Goal: Task Accomplishment & Management: Manage account settings

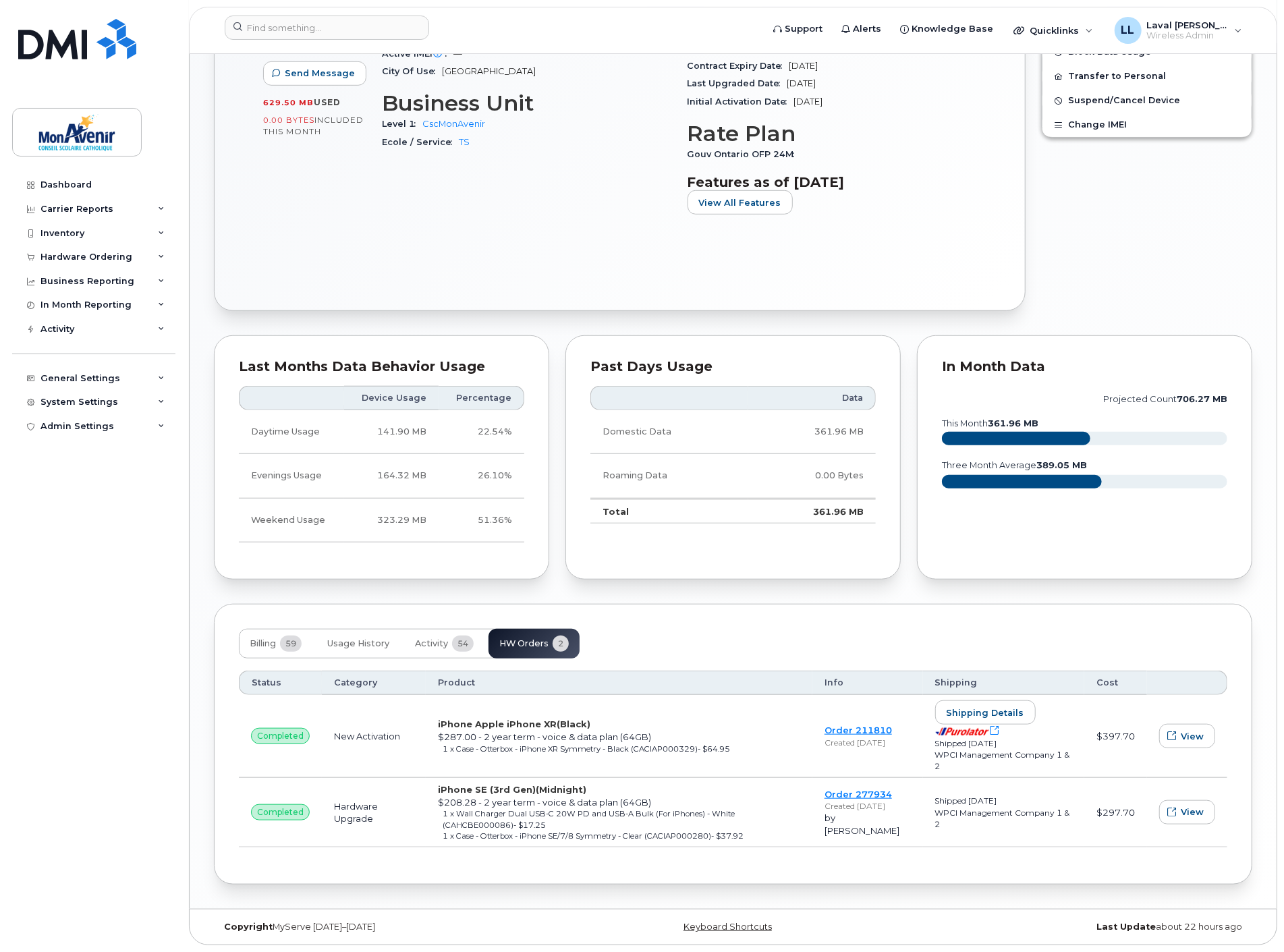
scroll to position [631, 0]
click at [483, 177] on div "Device Details Device iPhone SE (3rd Gen) 64GB + Upgrade Device SIM 89302610104…" at bounding box center [526, 79] width 306 height 310
click at [71, 184] on div "Dashboard" at bounding box center [66, 185] width 52 height 11
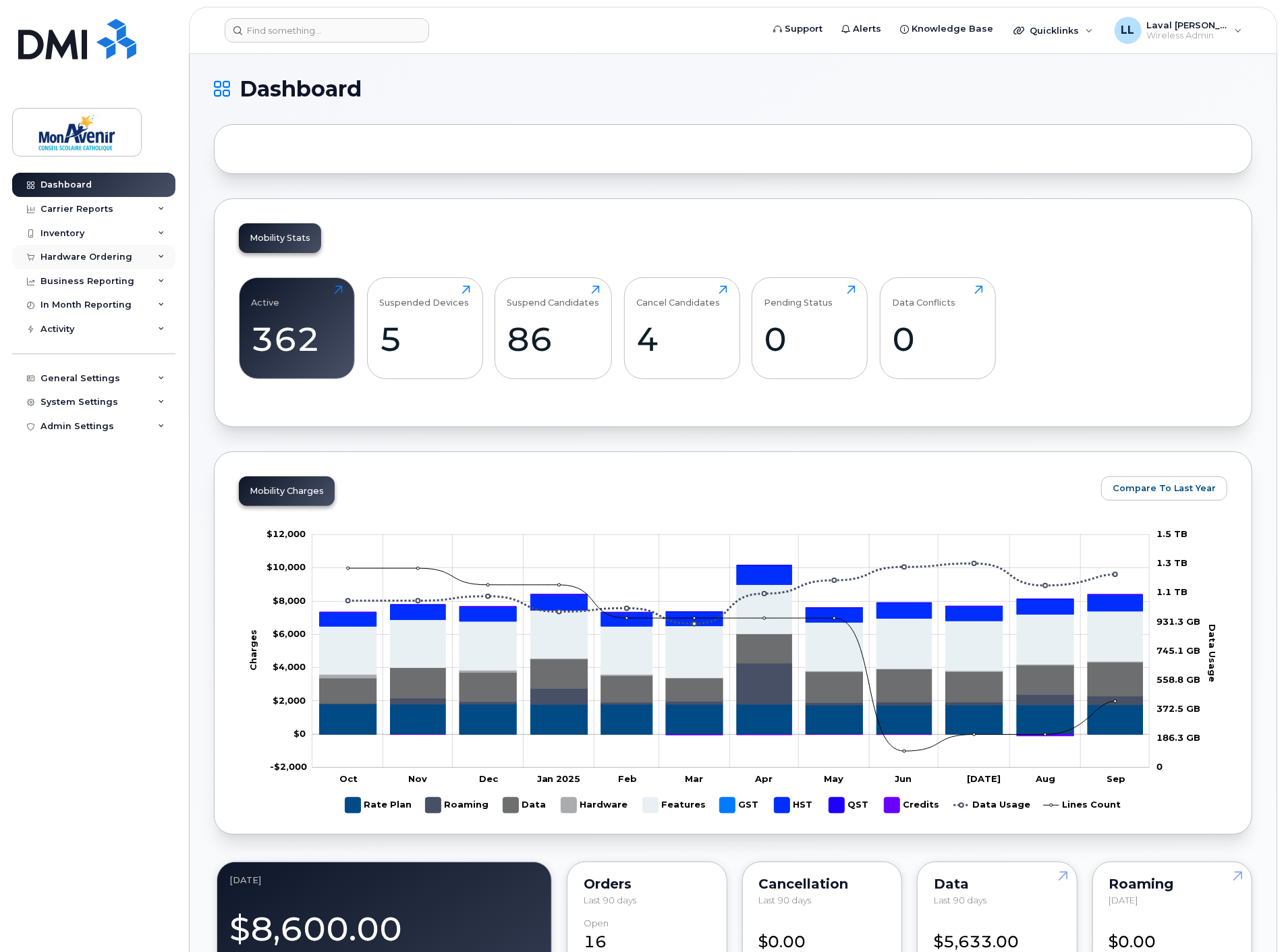
click at [81, 250] on div "Hardware Ordering" at bounding box center [94, 257] width 163 height 24
click at [56, 305] on div "Orders" at bounding box center [63, 308] width 33 height 12
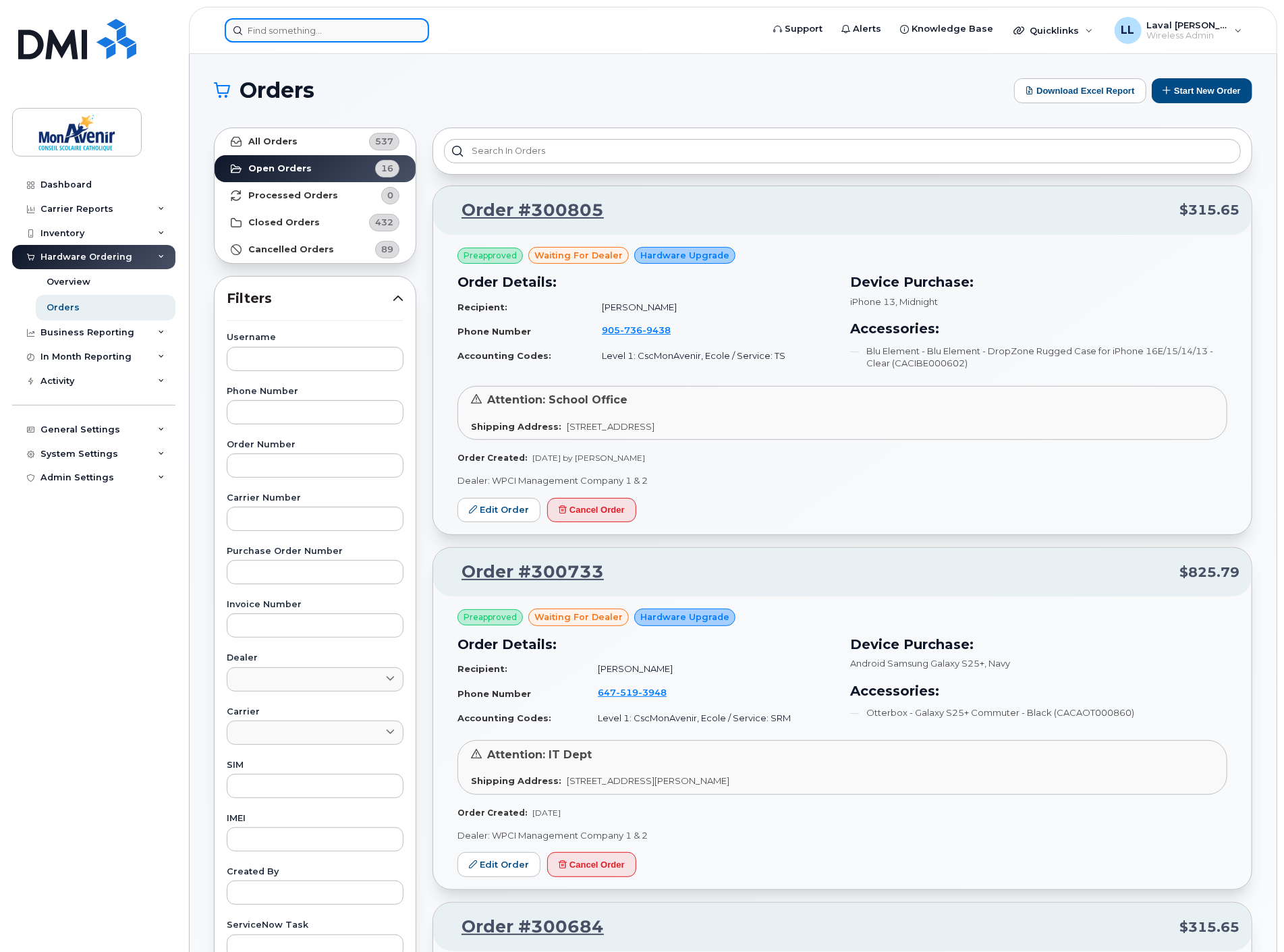
click at [322, 24] on input at bounding box center [326, 31] width 204 height 24
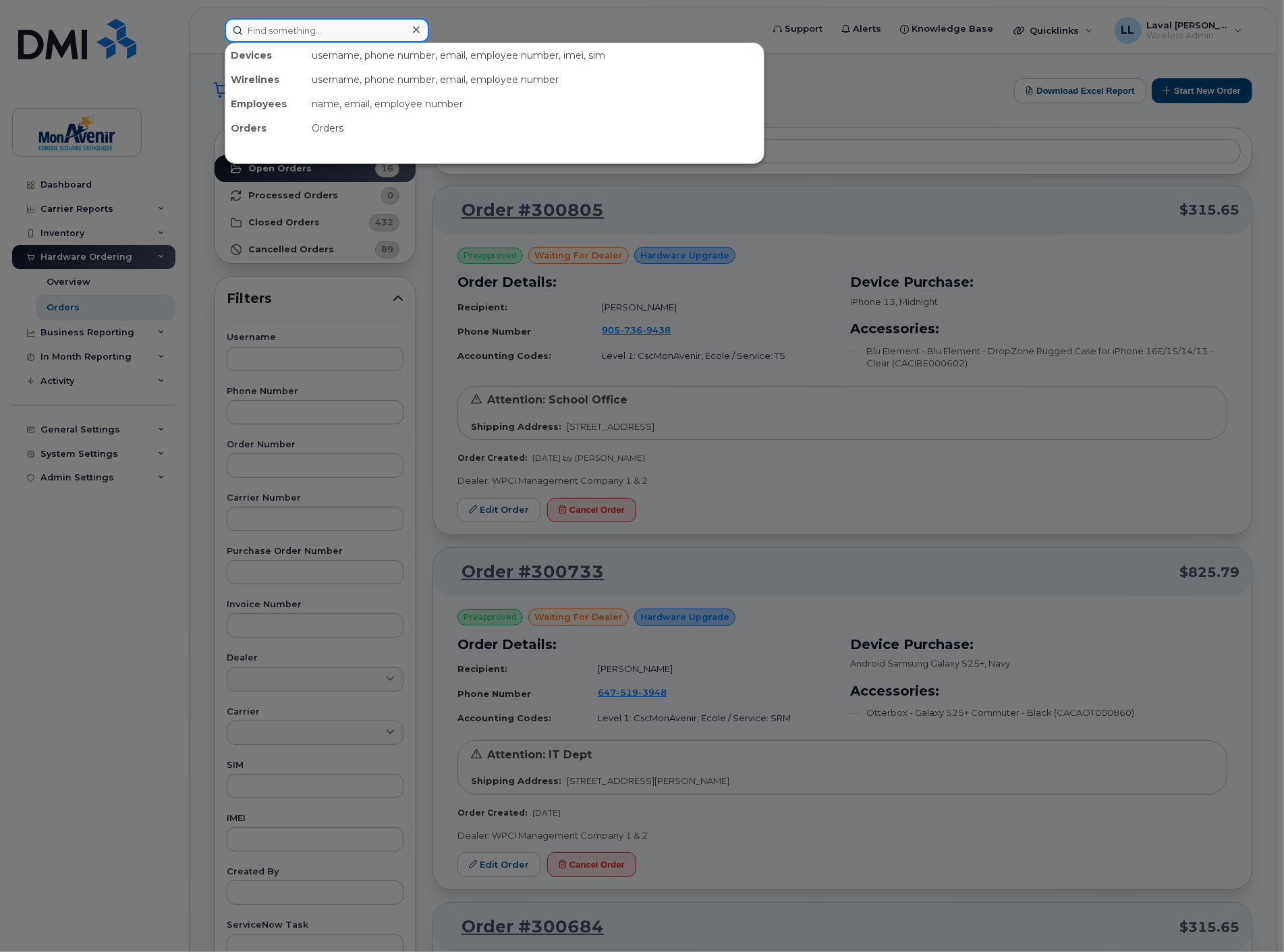
click at [288, 35] on input at bounding box center [326, 31] width 204 height 24
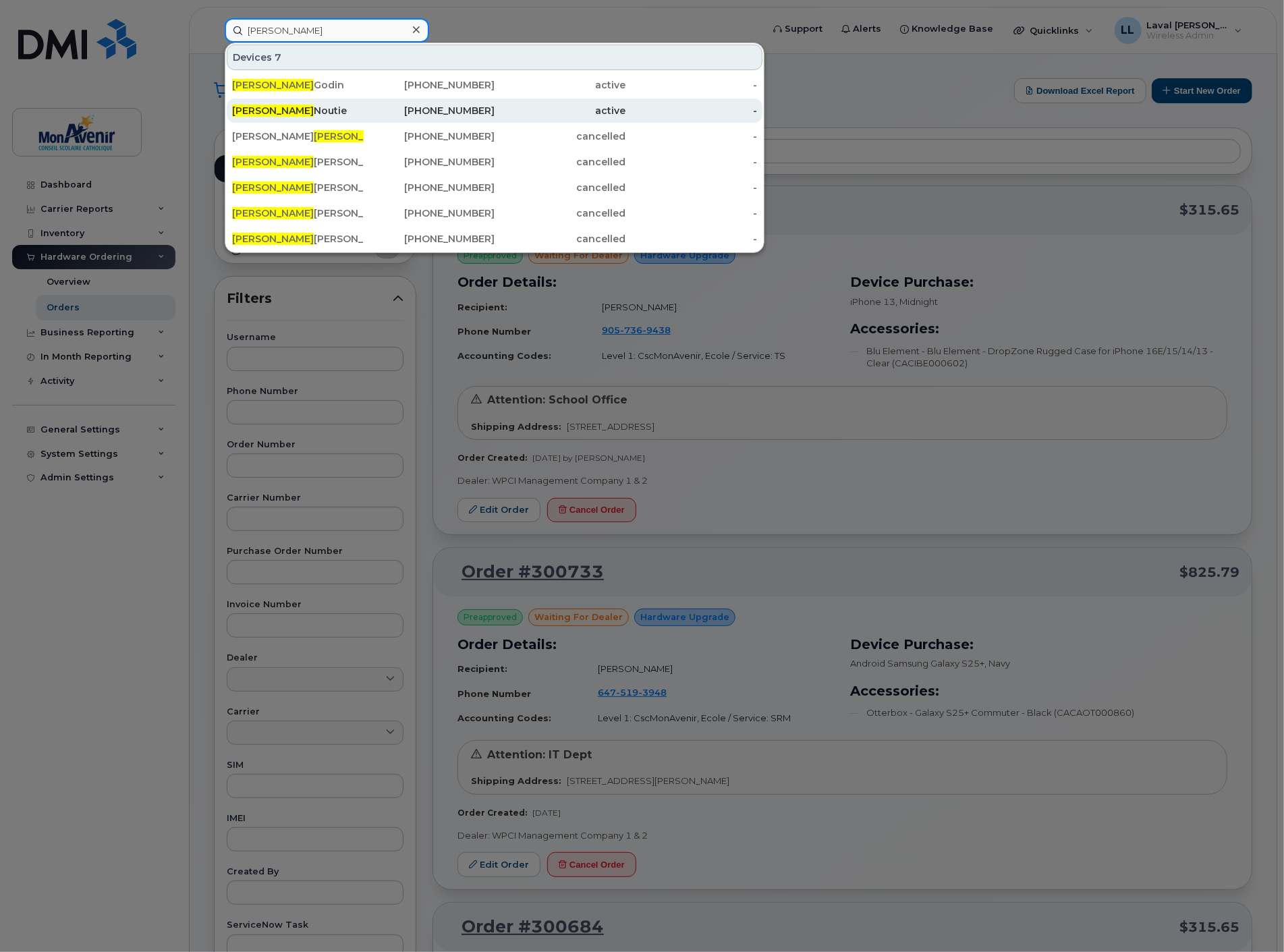
type input "sylvie"
click at [254, 115] on div "Sylvie Noutie" at bounding box center [298, 111] width 132 height 14
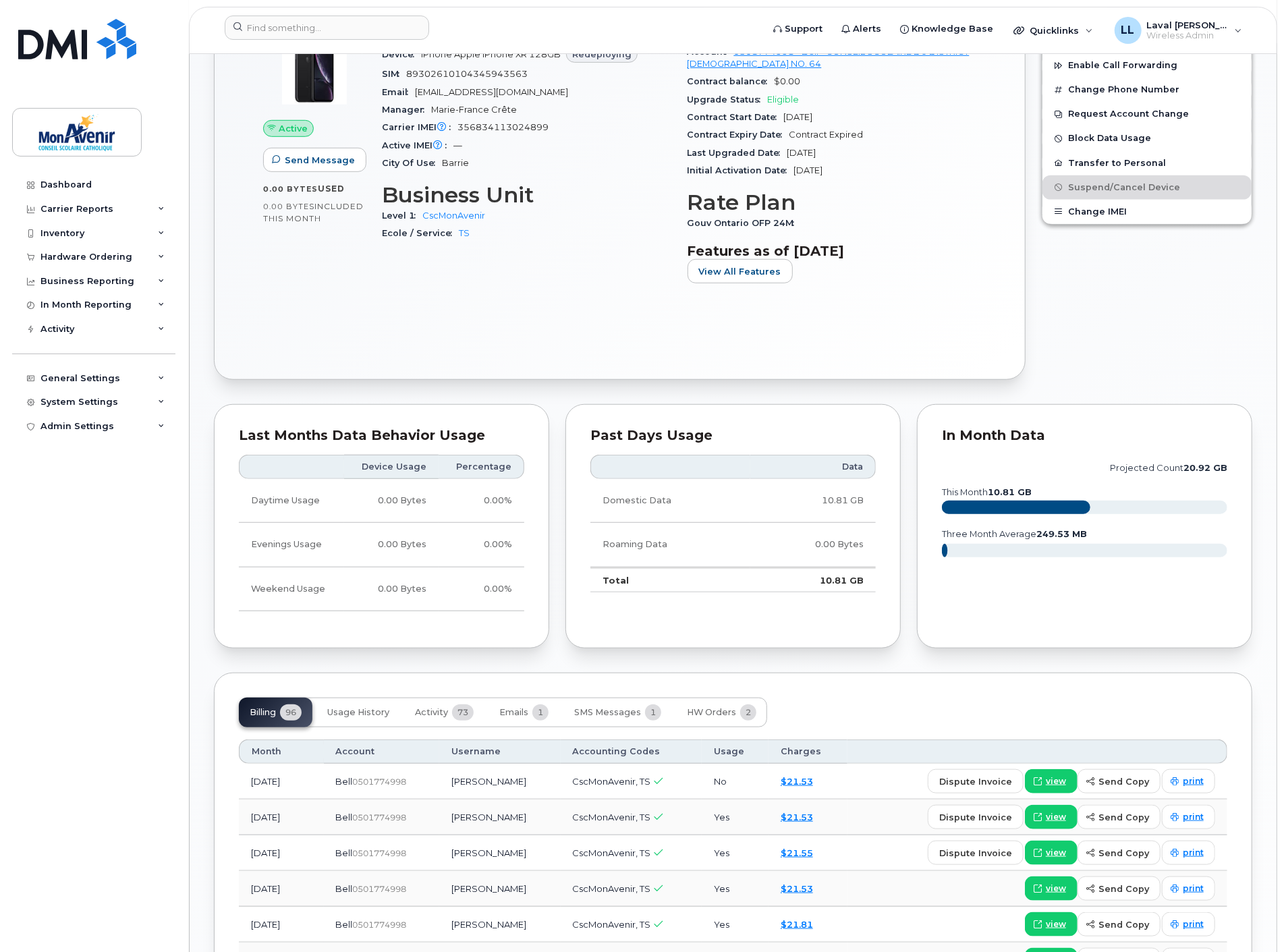
scroll to position [459, 0]
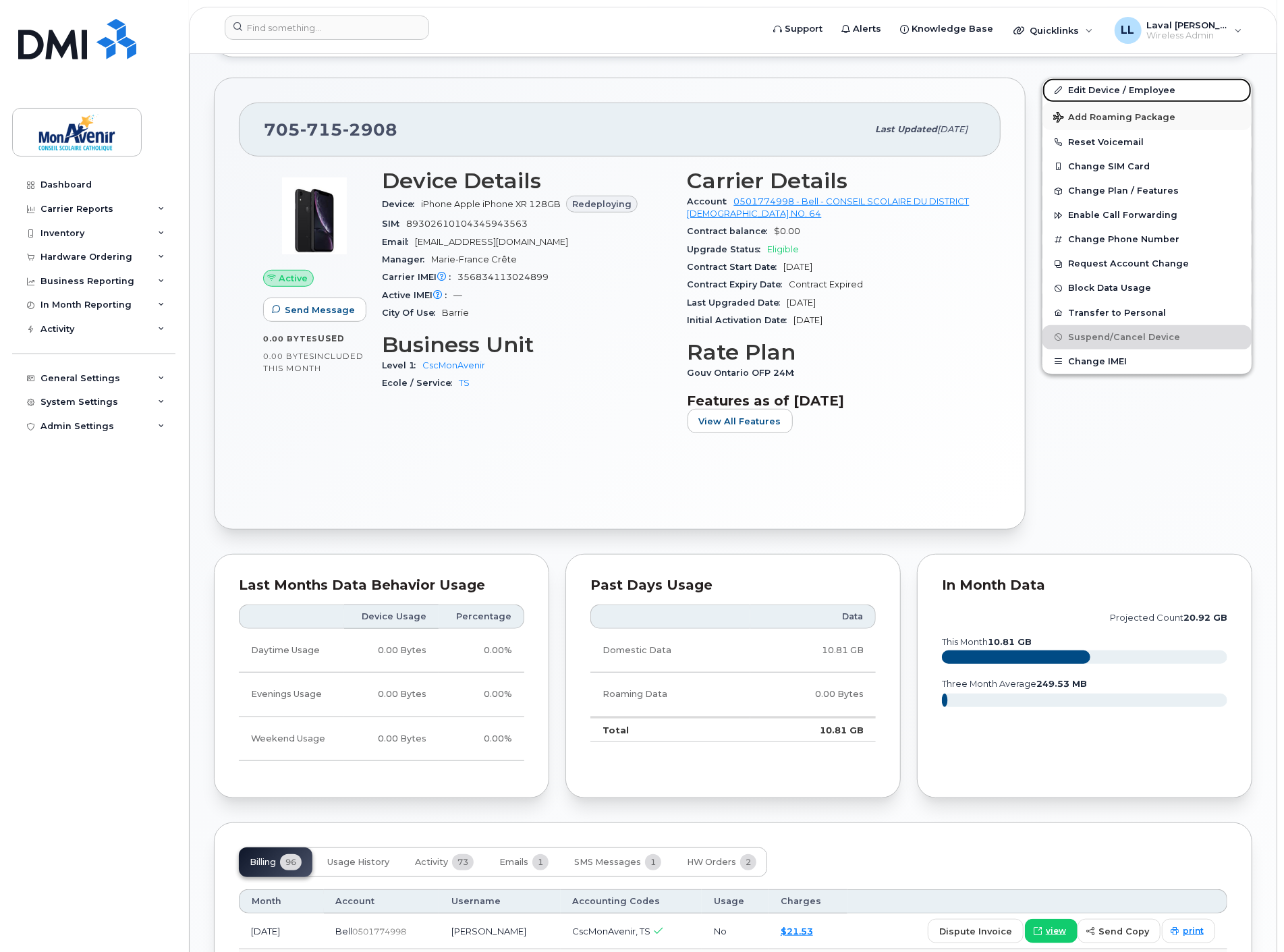
drag, startPoint x: 1110, startPoint y: 92, endPoint x: 1098, endPoint y: 108, distance: 20.0
click at [1110, 92] on link "Edit Device / Employee" at bounding box center [1147, 90] width 209 height 24
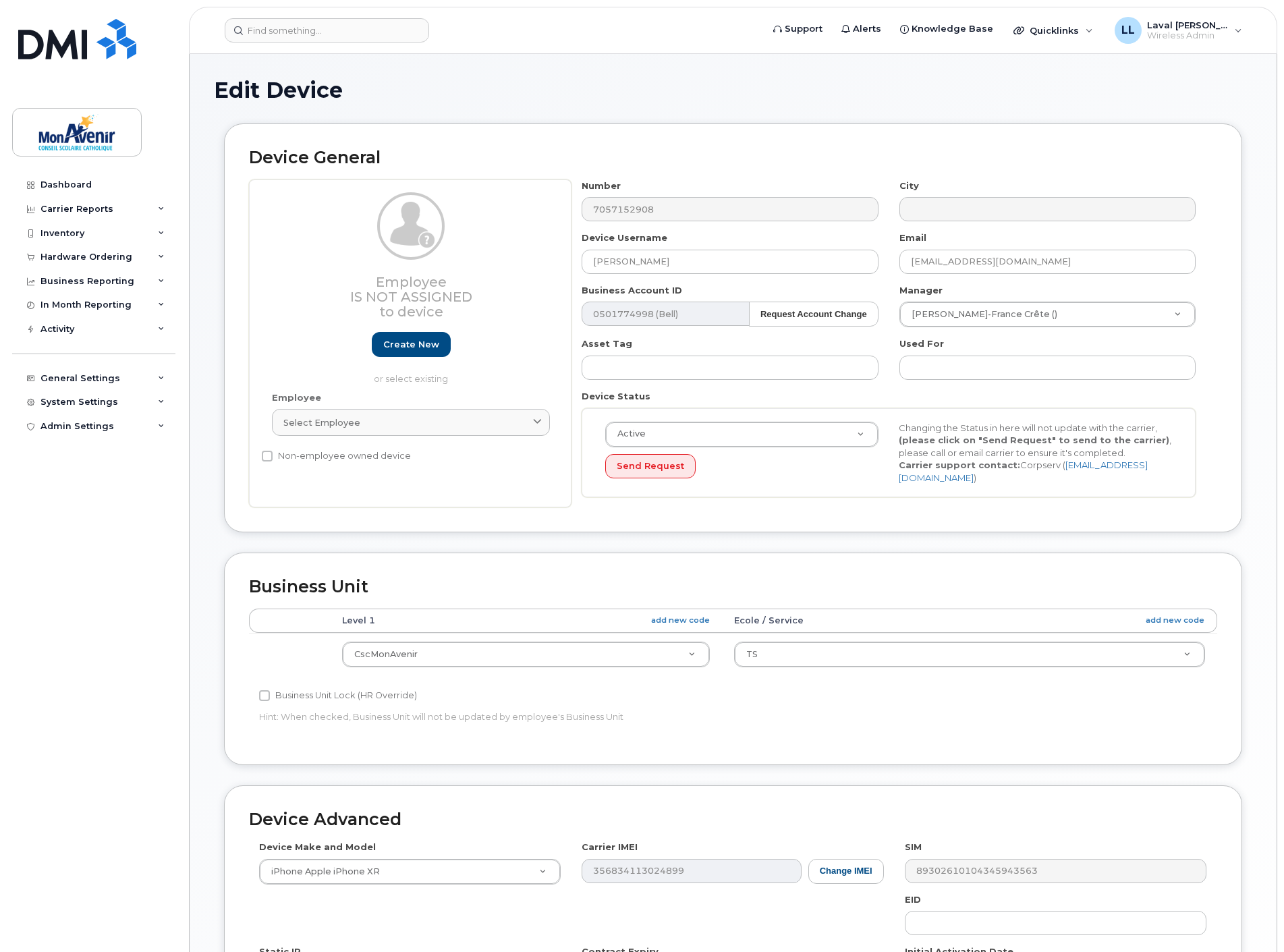
select select "43101"
click at [709, 262] on input "Sylvie Noutie (Départ" at bounding box center [730, 262] width 296 height 24
type input "Sylvie Noutie (Départ 15/9/2025)"
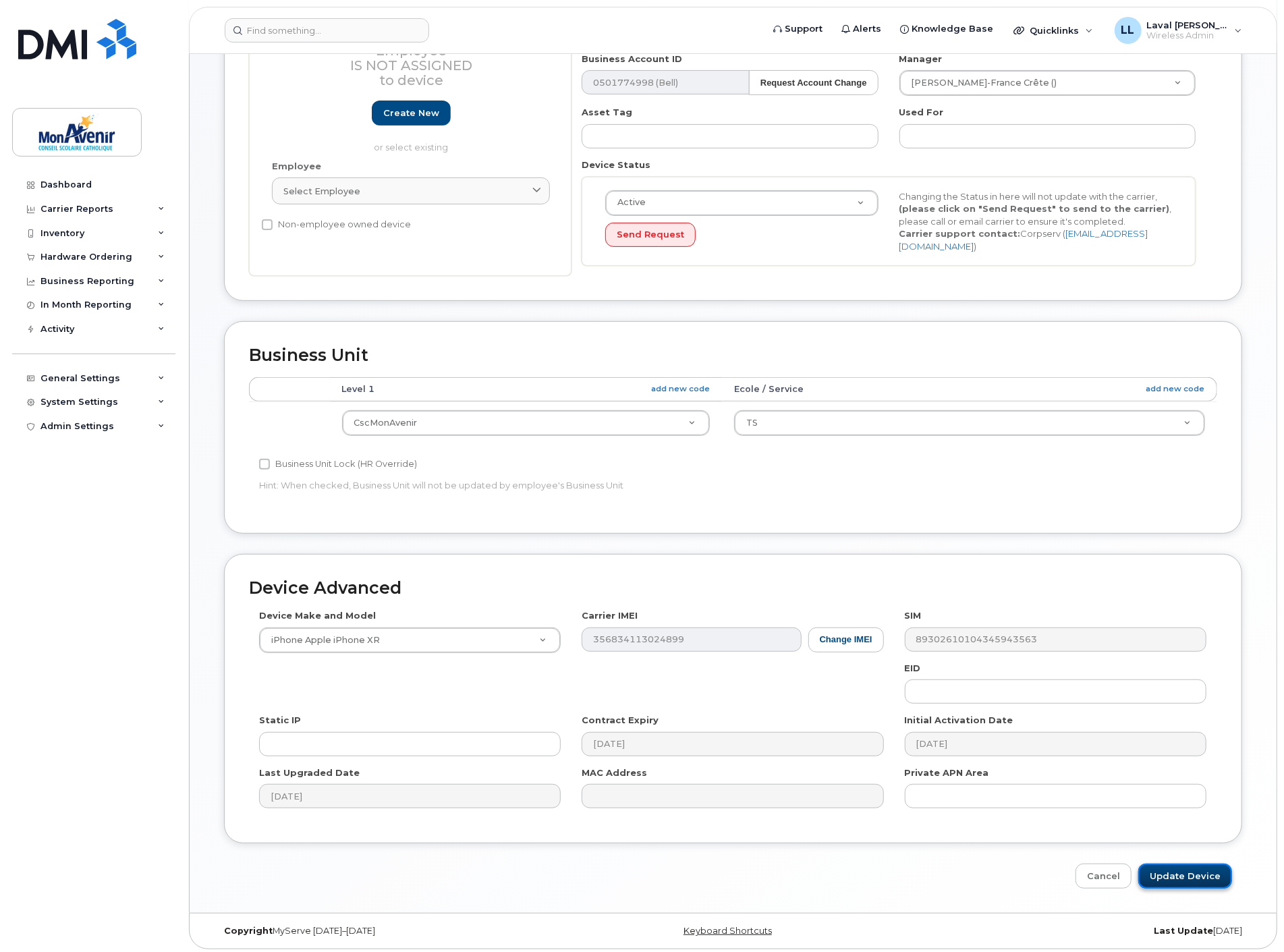
click at [1193, 871] on input "Update Device" at bounding box center [1185, 875] width 94 height 25
type input "Saving..."
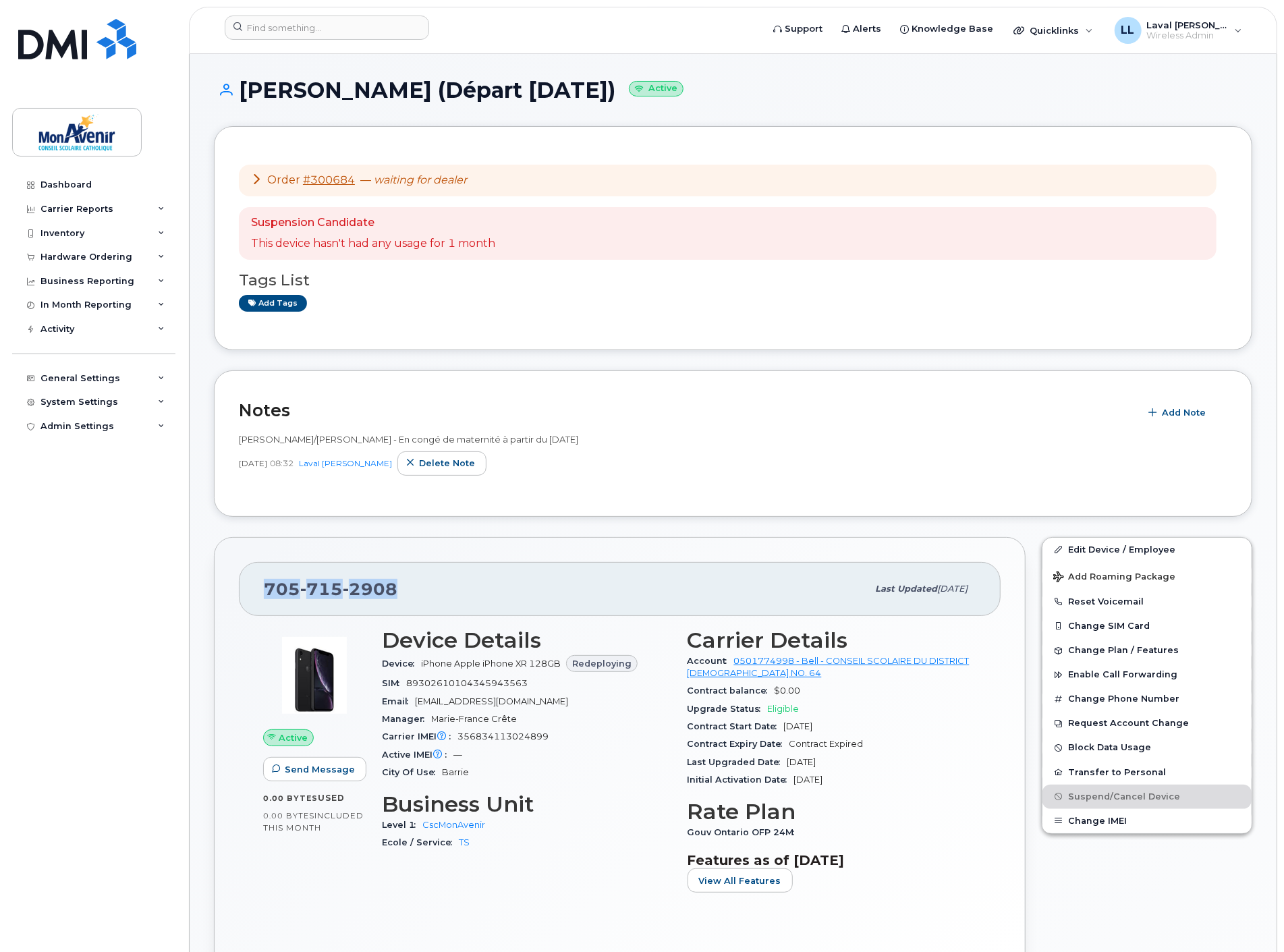
drag, startPoint x: 390, startPoint y: 585, endPoint x: 270, endPoint y: 588, distance: 120.0
click at [270, 588] on div "705 715 2908" at bounding box center [565, 589] width 603 height 28
copy span "705 715 2908"
drag, startPoint x: 387, startPoint y: 91, endPoint x: 244, endPoint y: 92, distance: 143.0
click at [244, 92] on h1 "Sylvie Noutie (Départ 15/9/2025) Active" at bounding box center [733, 90] width 1038 height 24
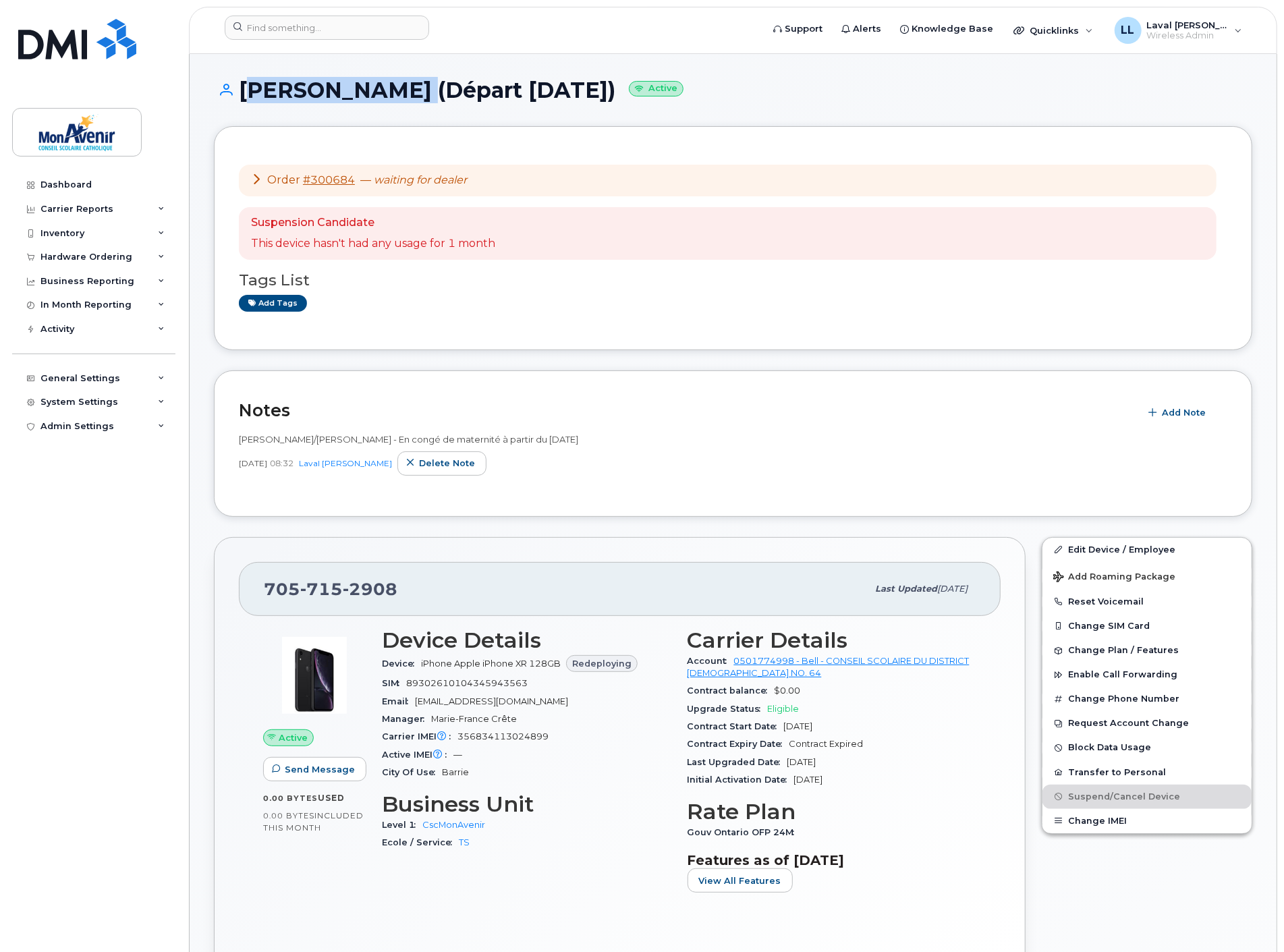
copy h1 "[PERSON_NAME]"
drag, startPoint x: 604, startPoint y: 92, endPoint x: 401, endPoint y: 92, distance: 203.0
click at [401, 92] on h1 "Sylvie Noutie (Départ 15/9/2025) Active" at bounding box center [733, 90] width 1038 height 24
copy h1 "Départ 15/9/2025"
click at [279, 304] on link "Add tags" at bounding box center [273, 303] width 68 height 17
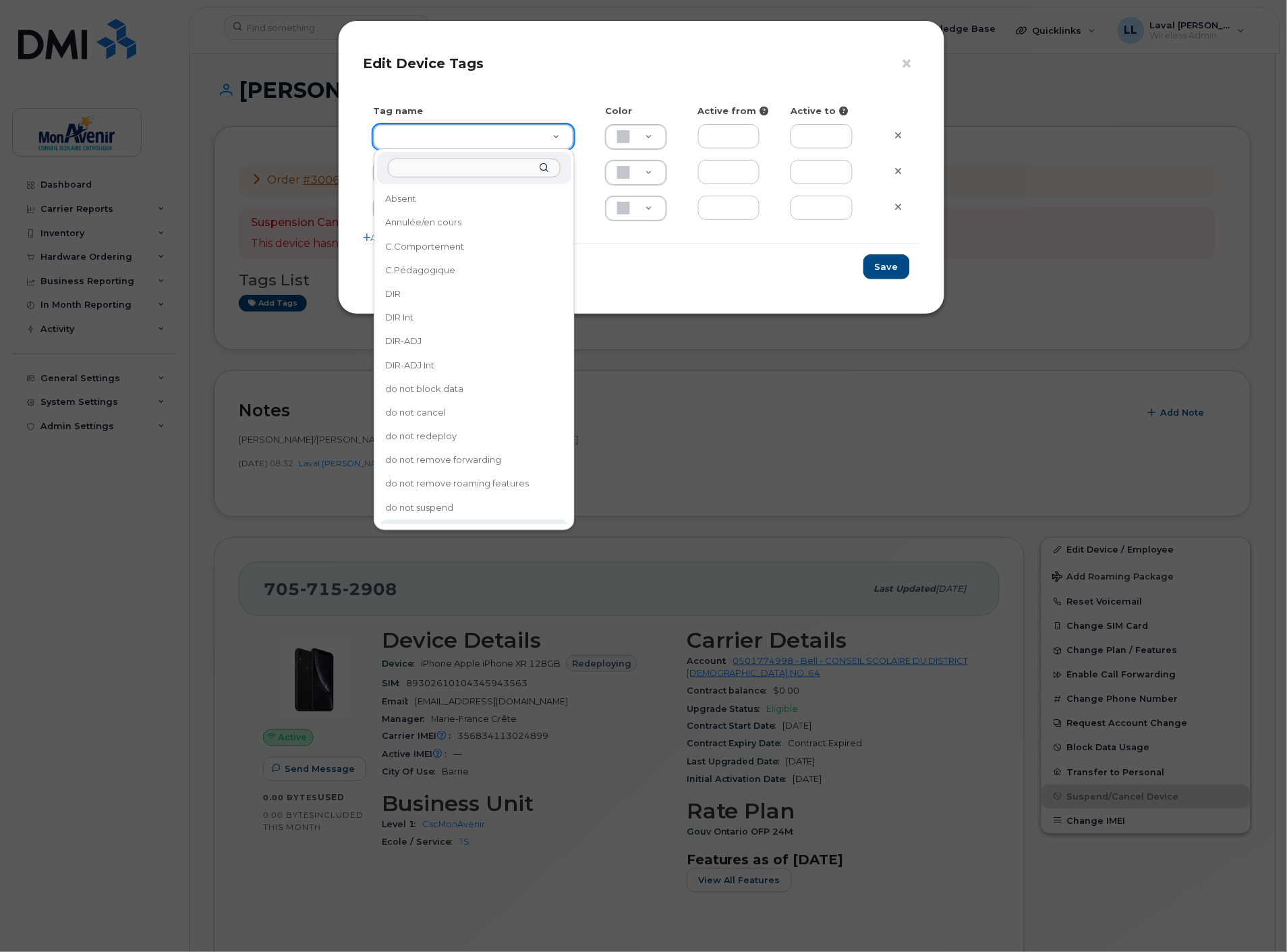
type input "Départ Conseil"
type input "F8C6C8"
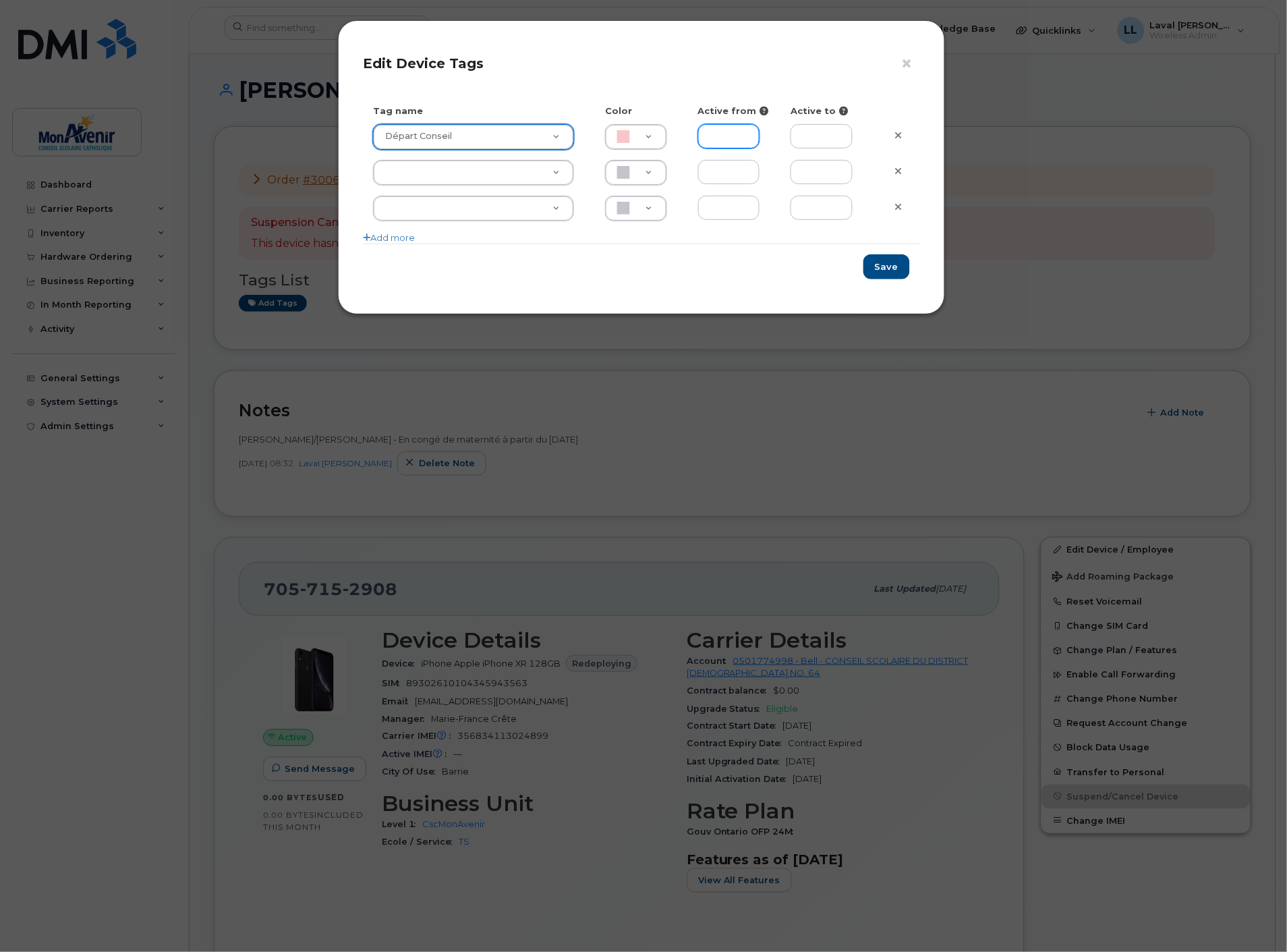
click at [738, 144] on input "text" at bounding box center [730, 136] width 62 height 24
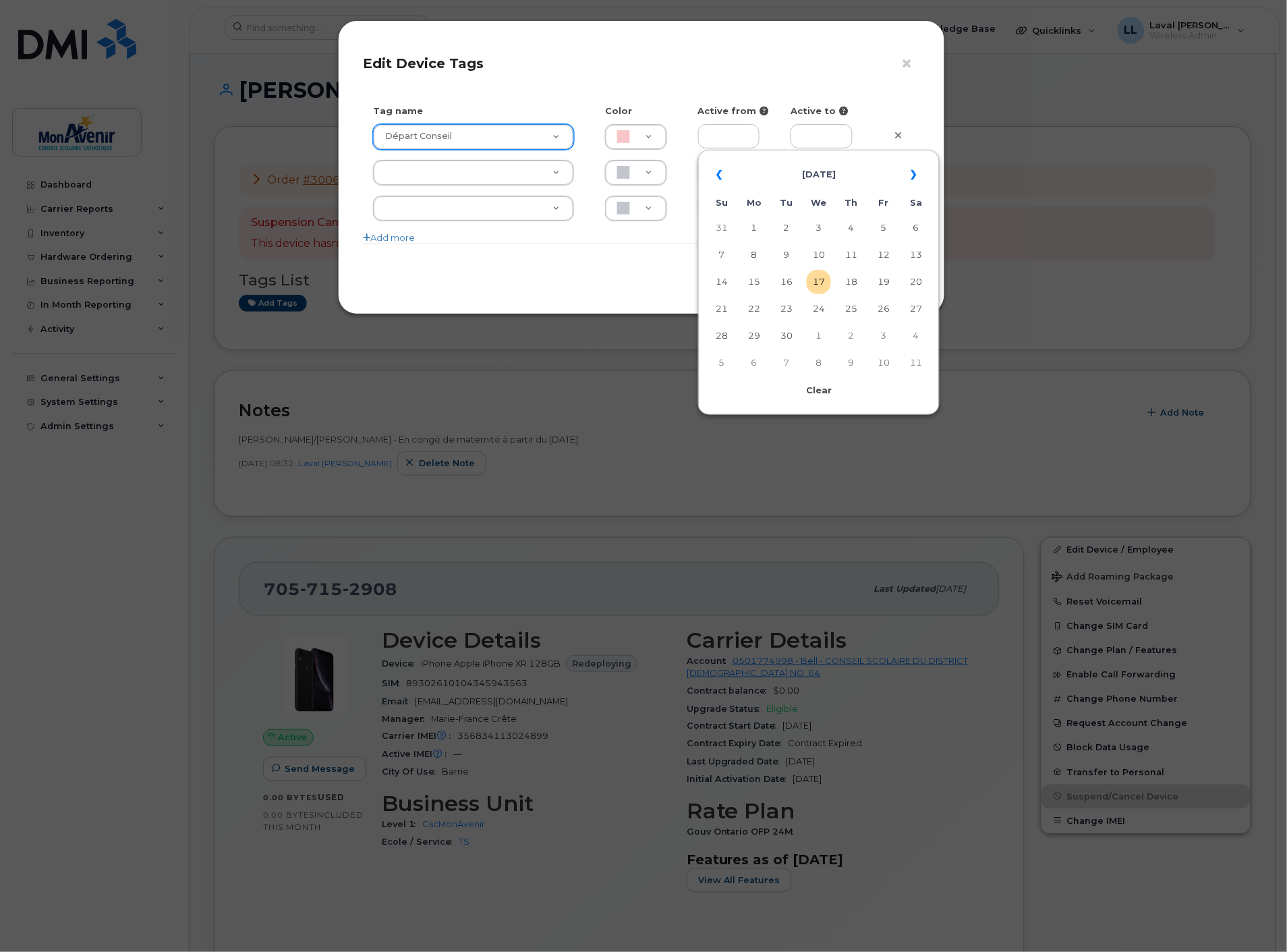
click at [751, 287] on td "15" at bounding box center [754, 282] width 24 height 24
type input "2025-09-15"
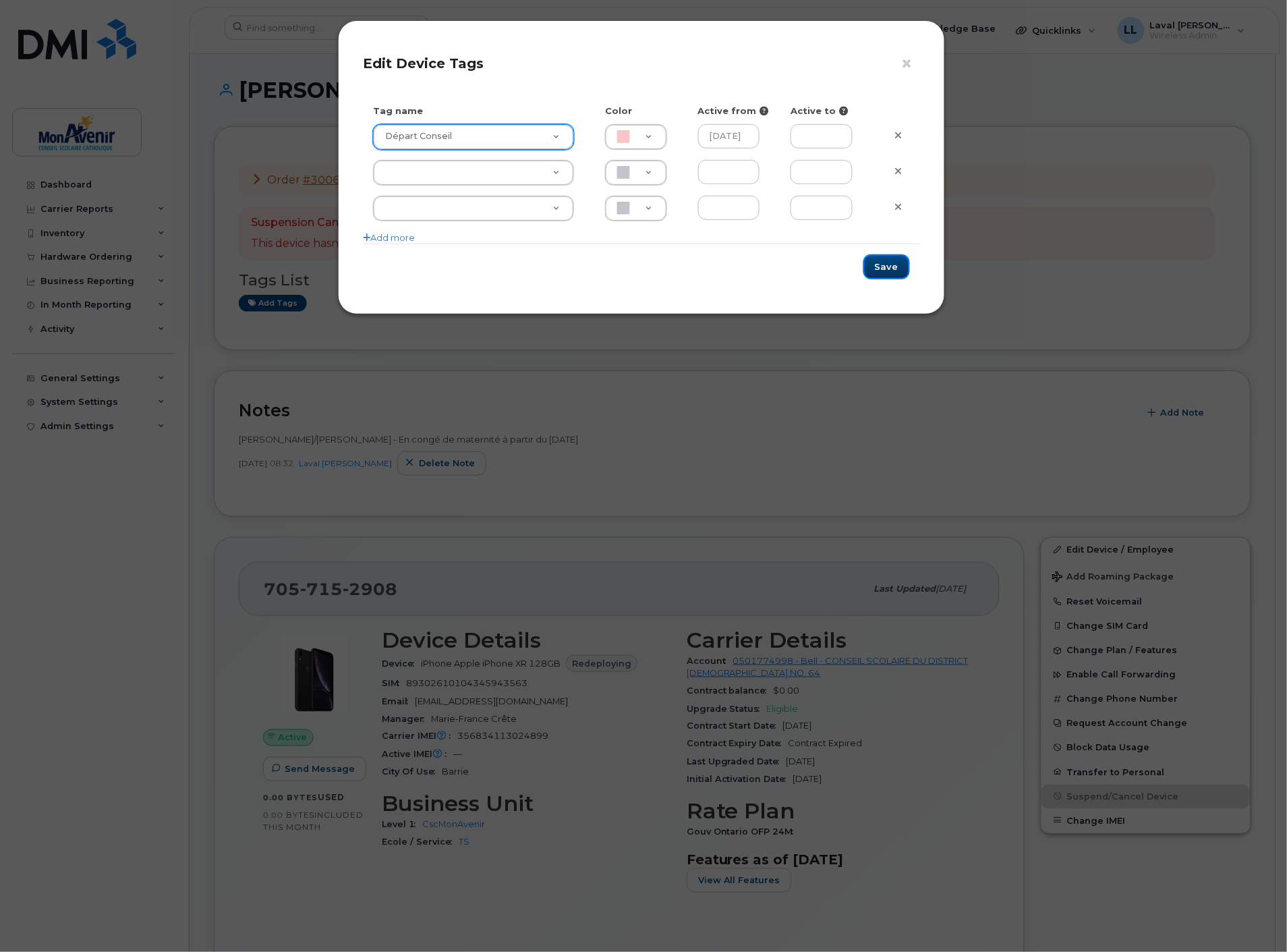
click at [894, 268] on button "Save" at bounding box center [886, 266] width 47 height 25
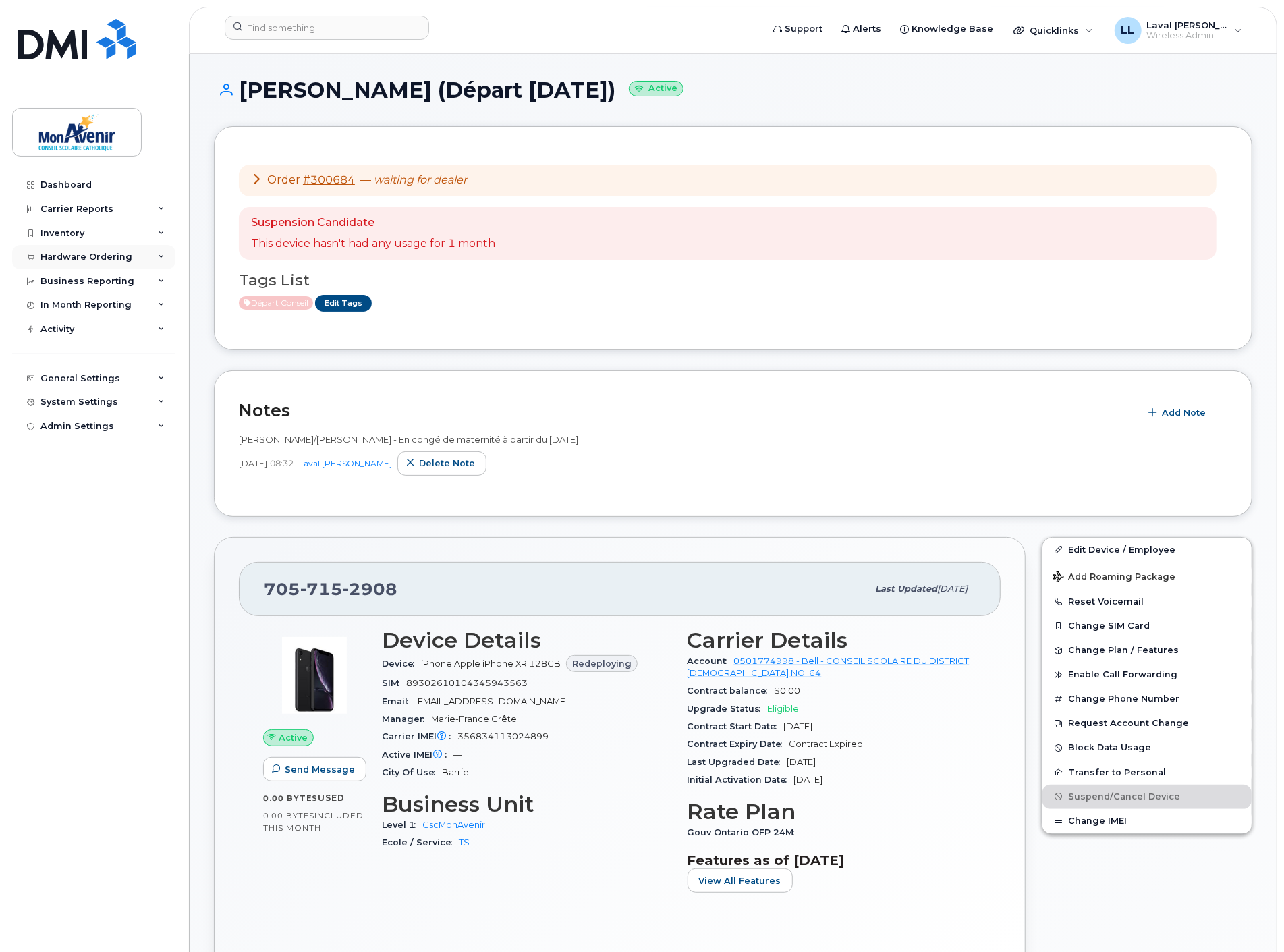
drag, startPoint x: 70, startPoint y: 254, endPoint x: 74, endPoint y: 261, distance: 8.1
click at [70, 254] on div "Hardware Ordering" at bounding box center [86, 257] width 92 height 11
click at [56, 304] on div "Orders" at bounding box center [63, 308] width 33 height 12
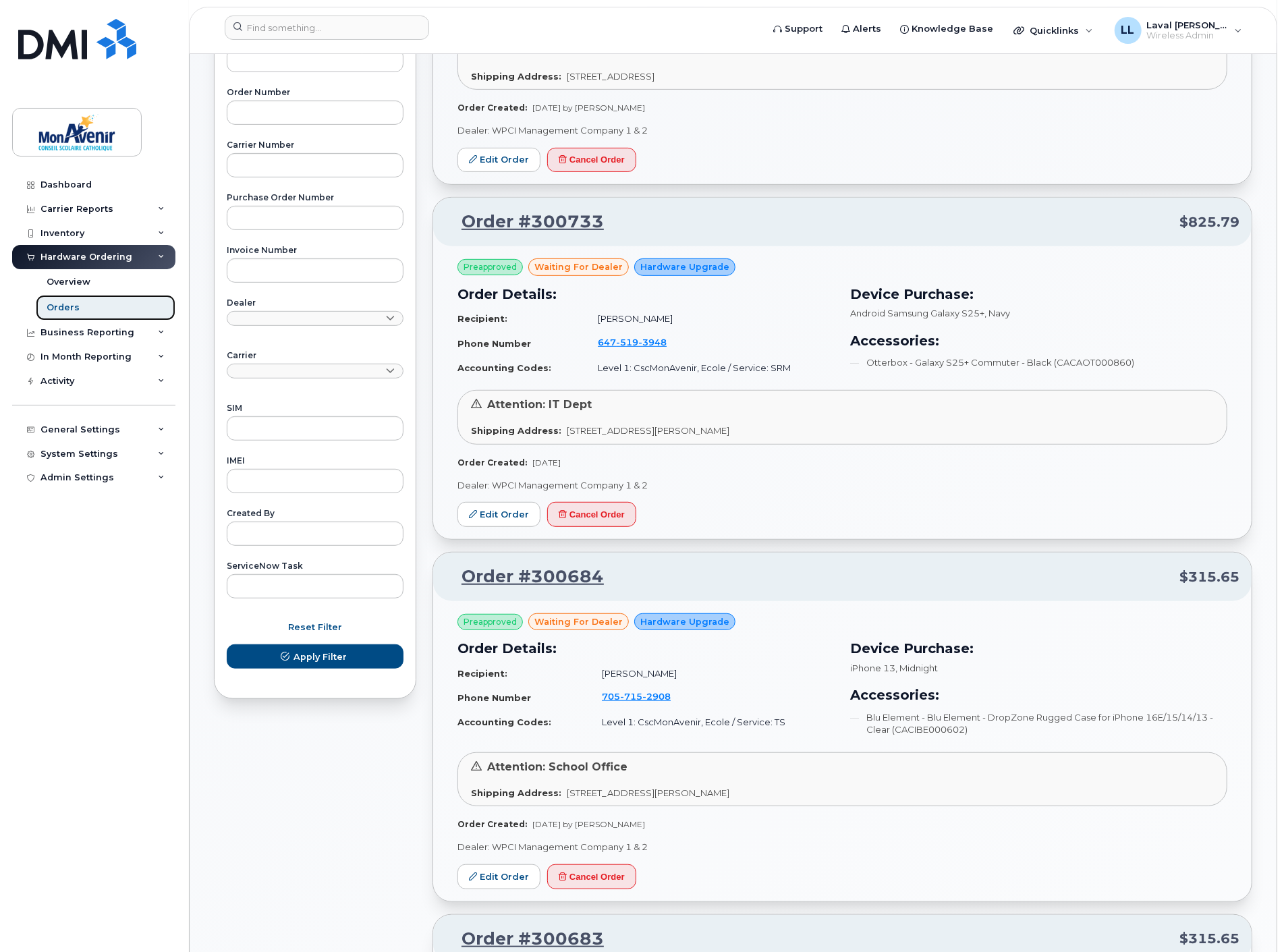
scroll to position [524, 0]
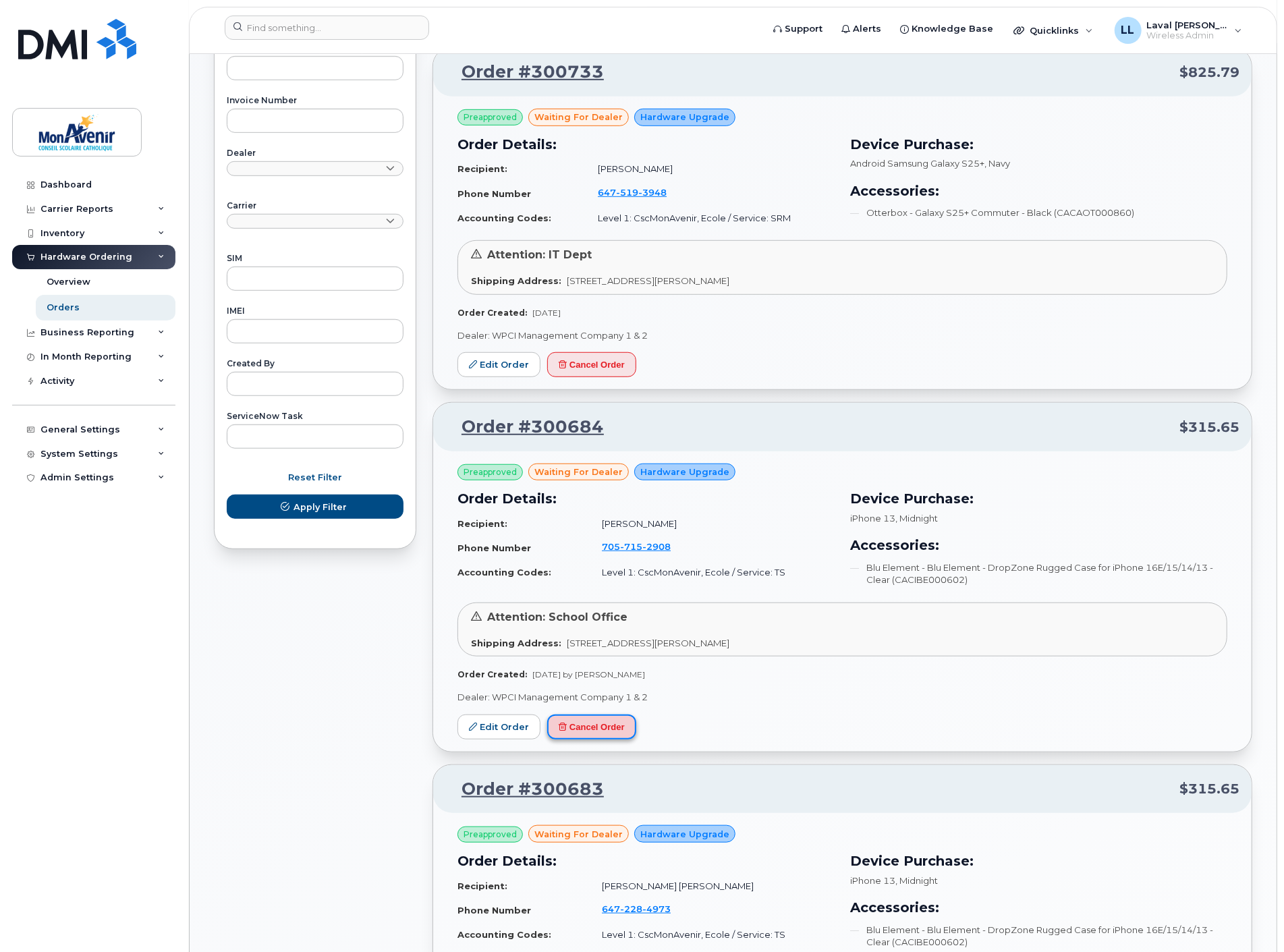
click at [589, 726] on button "Cancel Order" at bounding box center [591, 727] width 89 height 25
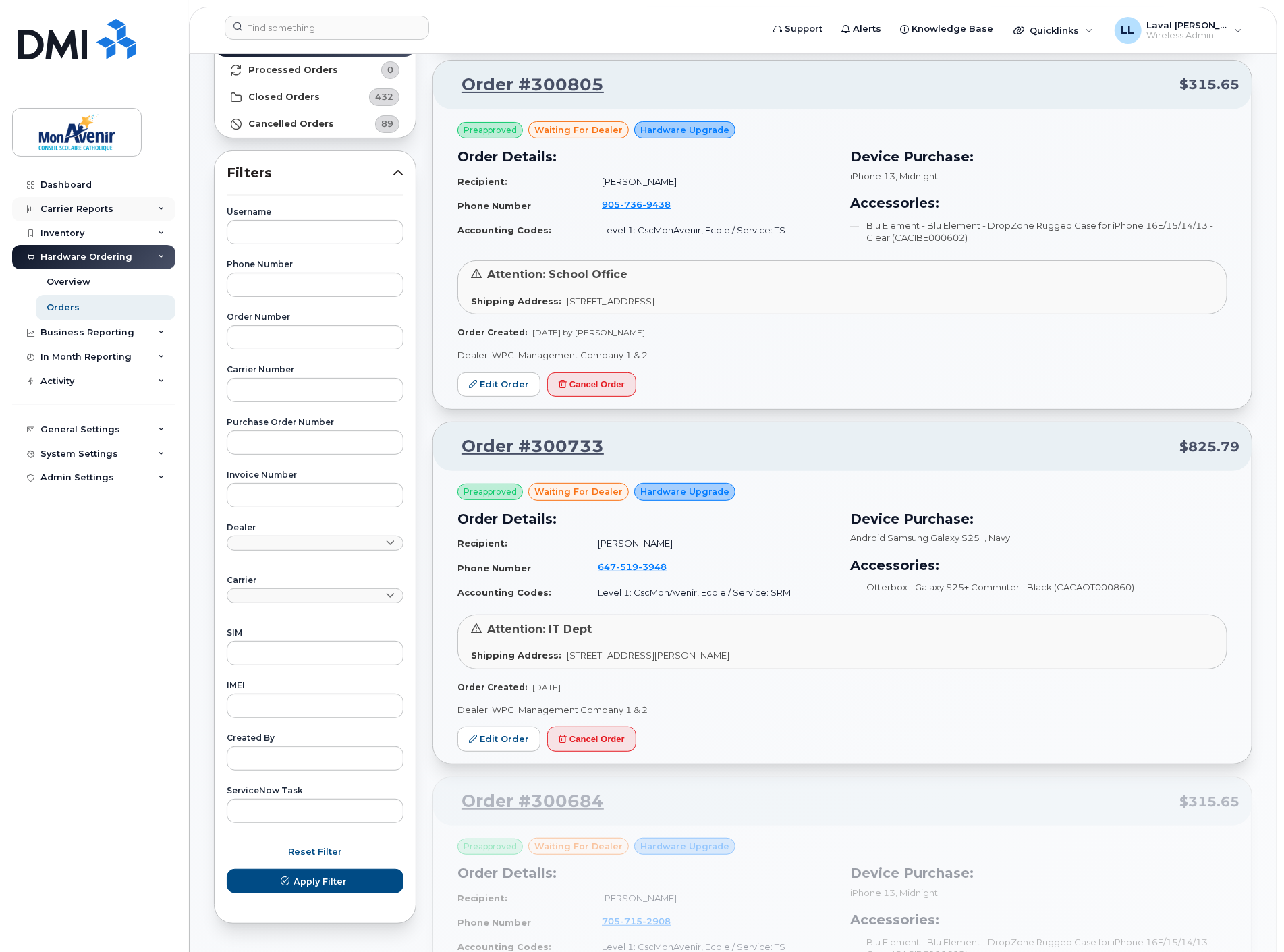
scroll to position [0, 0]
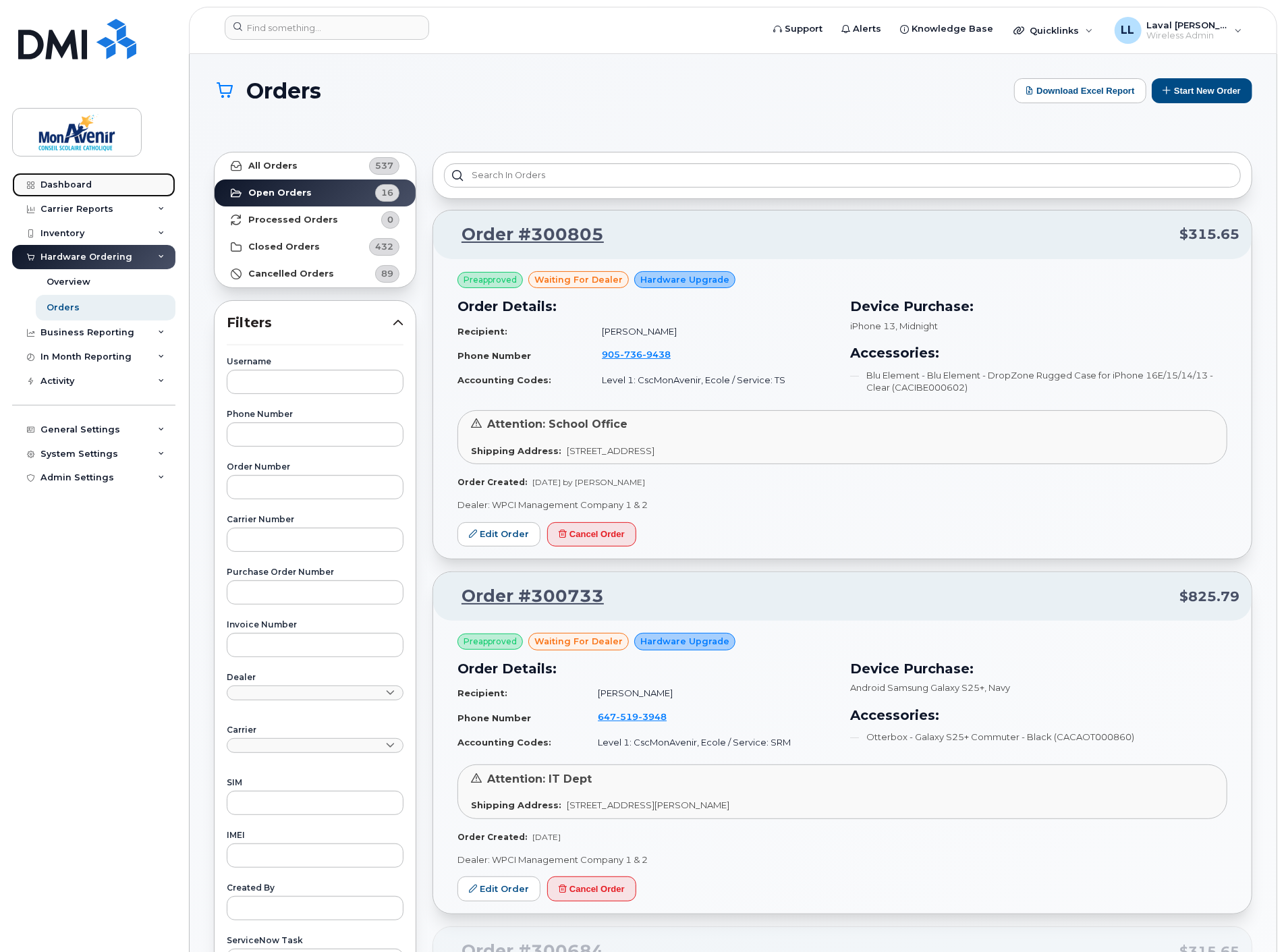
click at [65, 180] on div "Dashboard" at bounding box center [66, 185] width 52 height 11
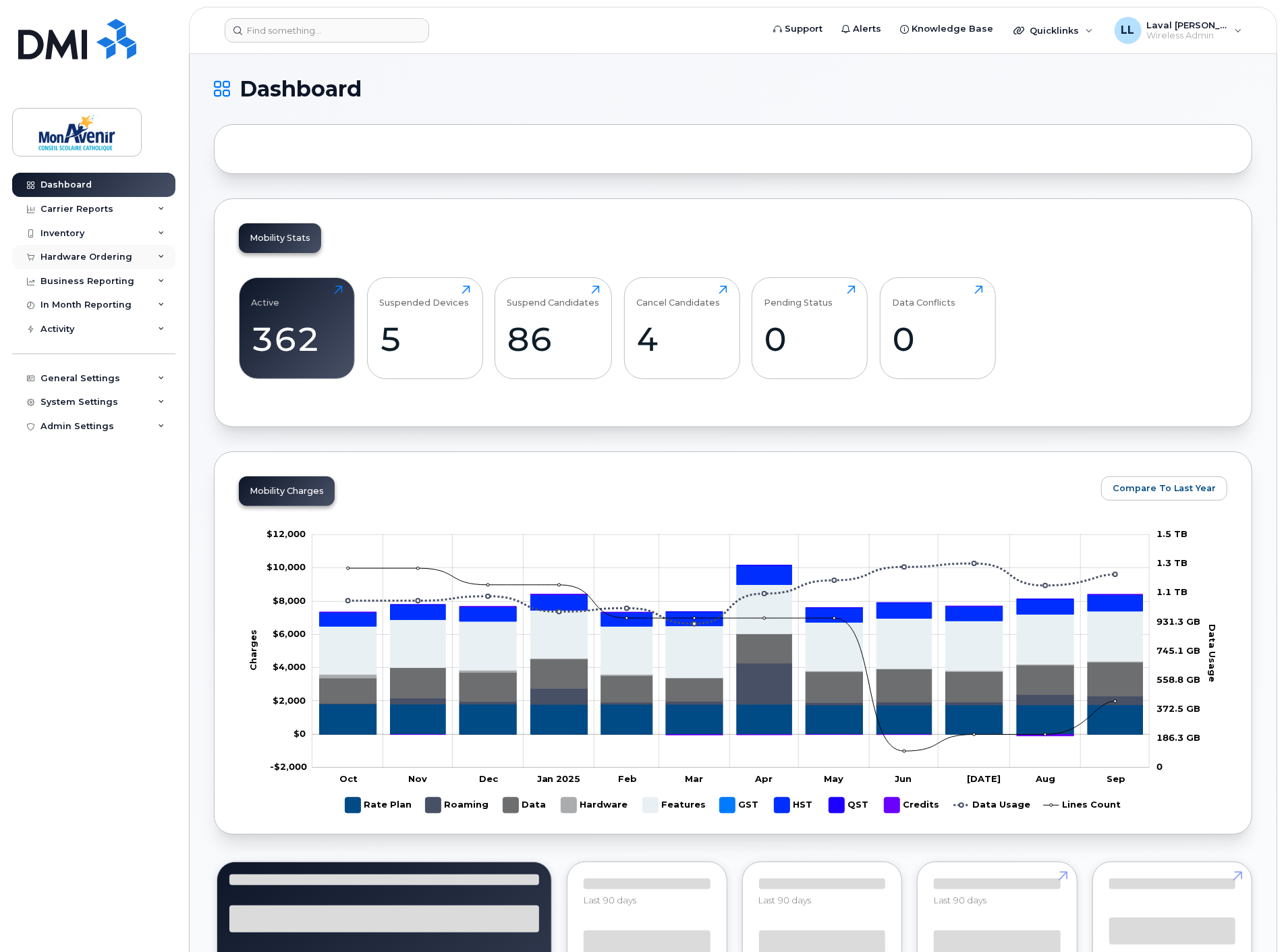
click at [97, 252] on div "Hardware Ordering" at bounding box center [86, 257] width 92 height 11
click at [60, 300] on link "Orders" at bounding box center [106, 308] width 140 height 26
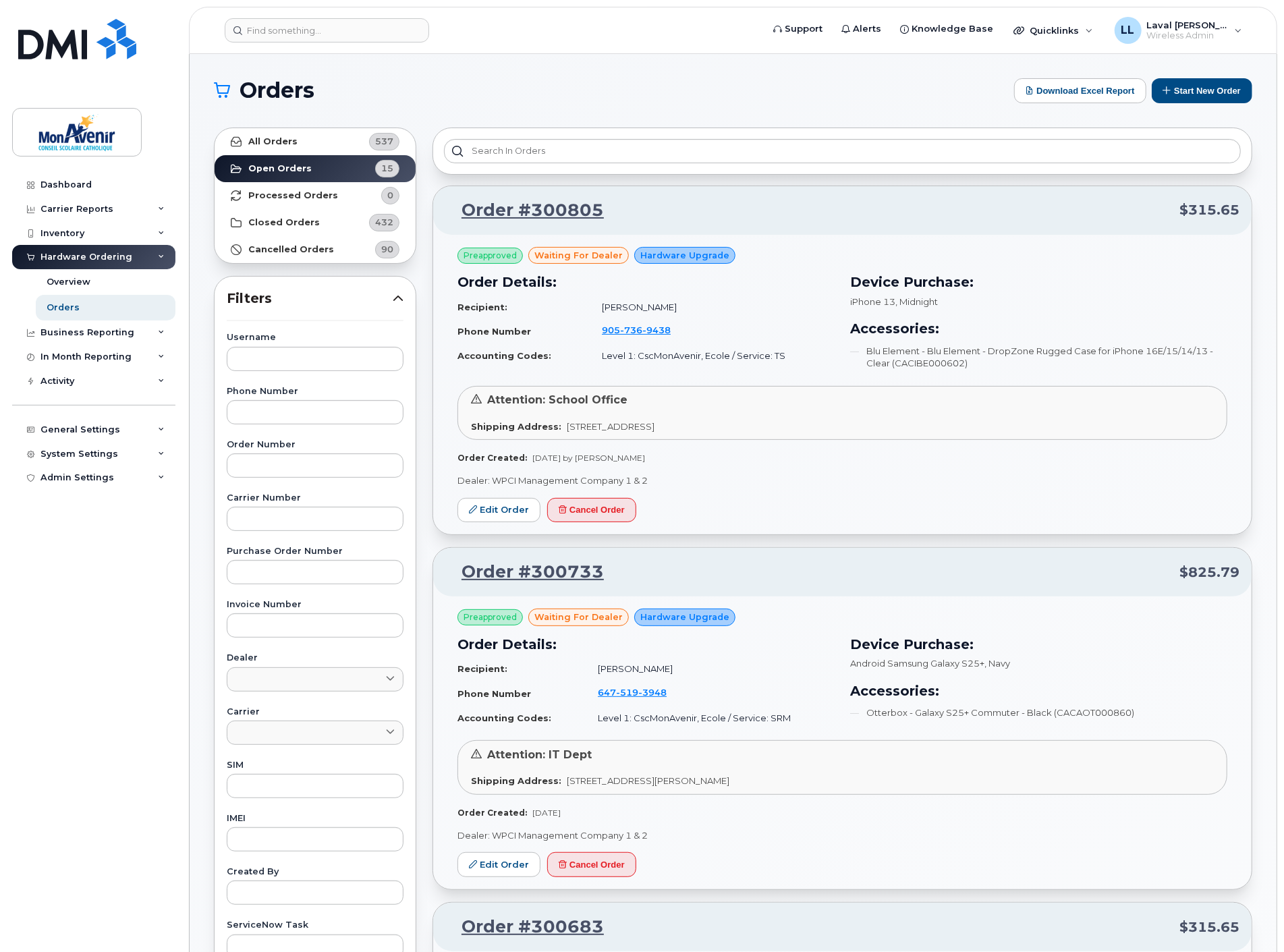
click at [92, 258] on div "Hardware Ordering" at bounding box center [86, 257] width 92 height 11
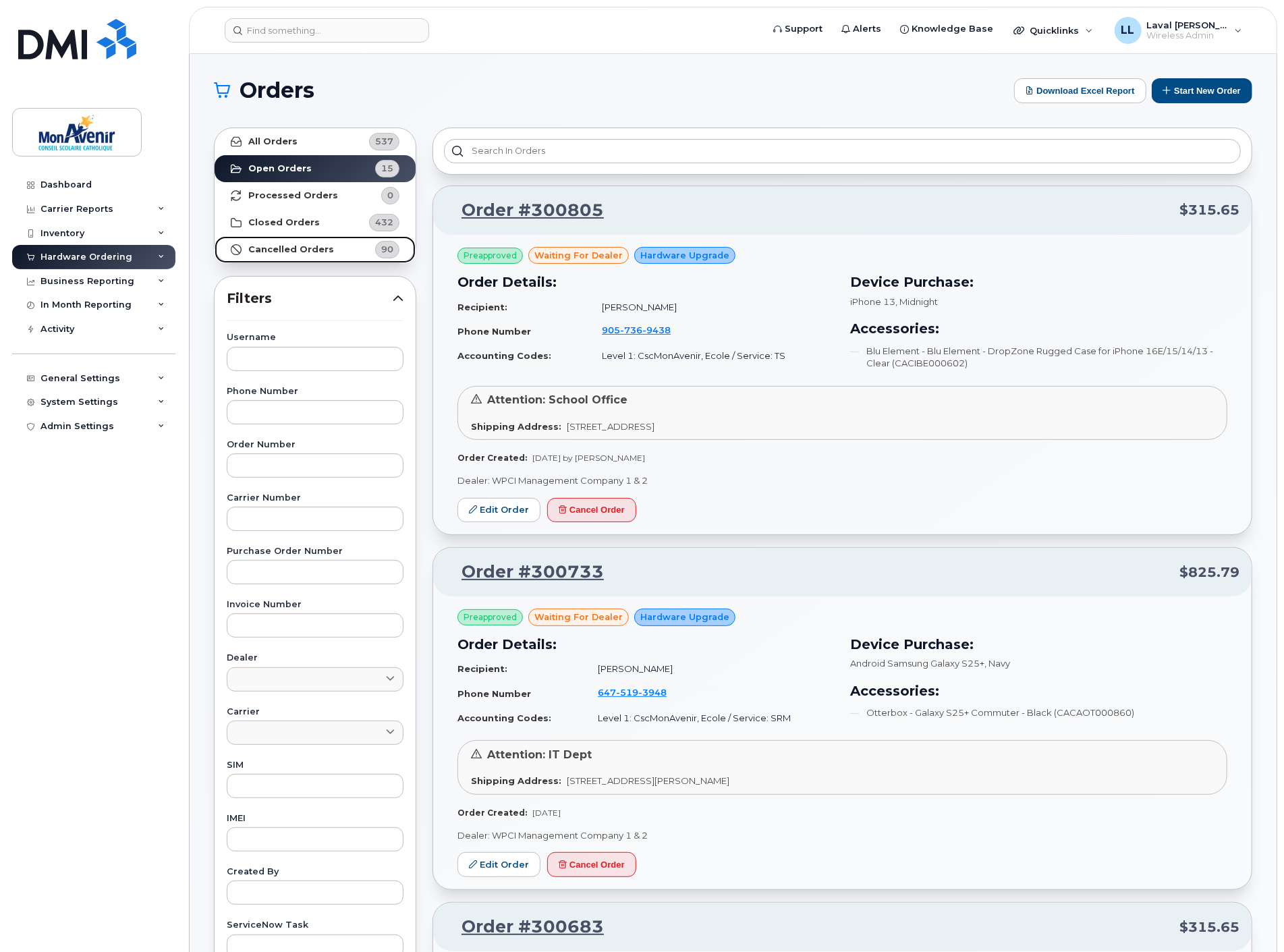
click at [279, 245] on strong "Cancelled Orders" at bounding box center [291, 250] width 85 height 11
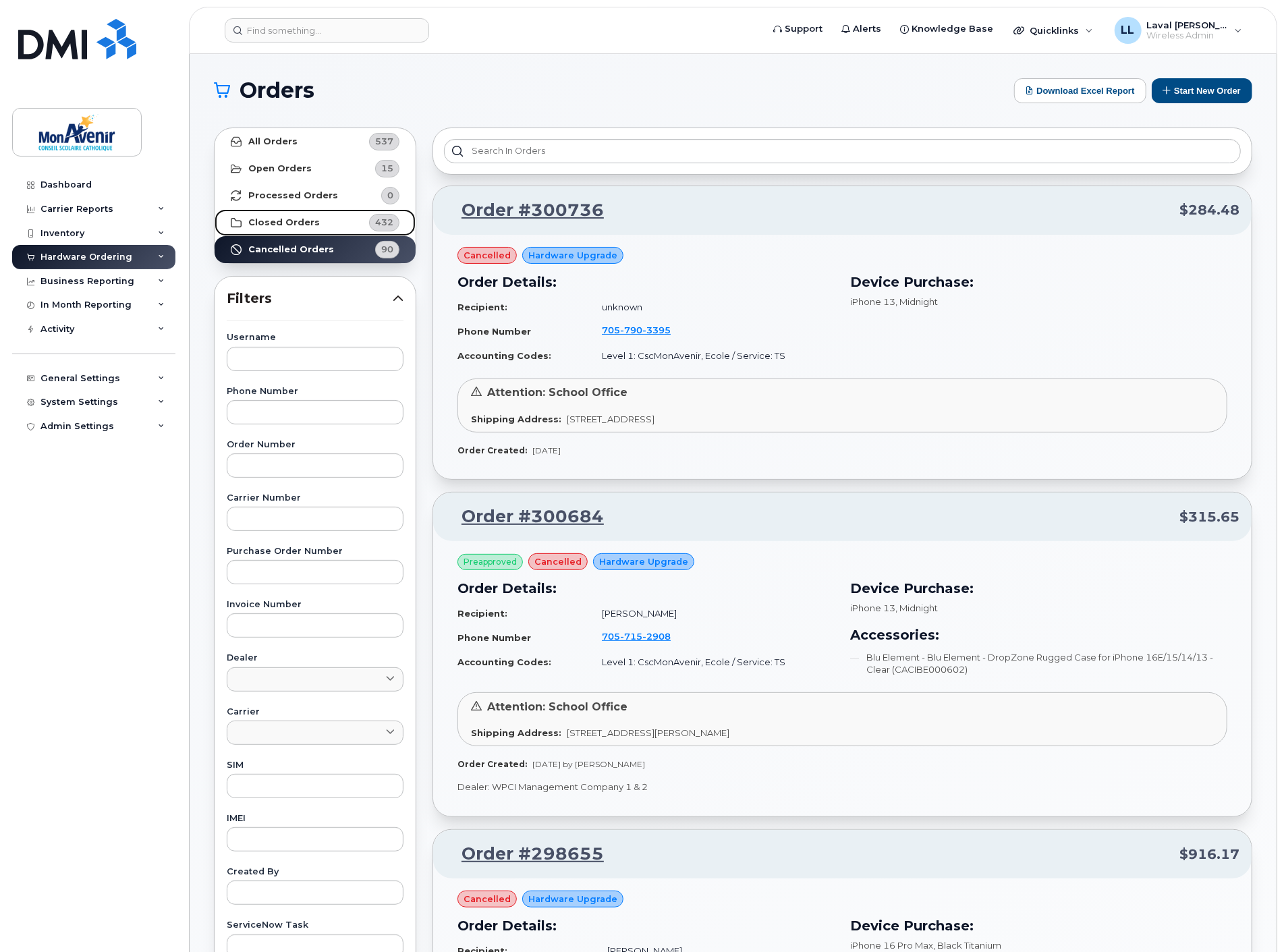
click at [286, 217] on strong "Closed Orders" at bounding box center [284, 222] width 71 height 11
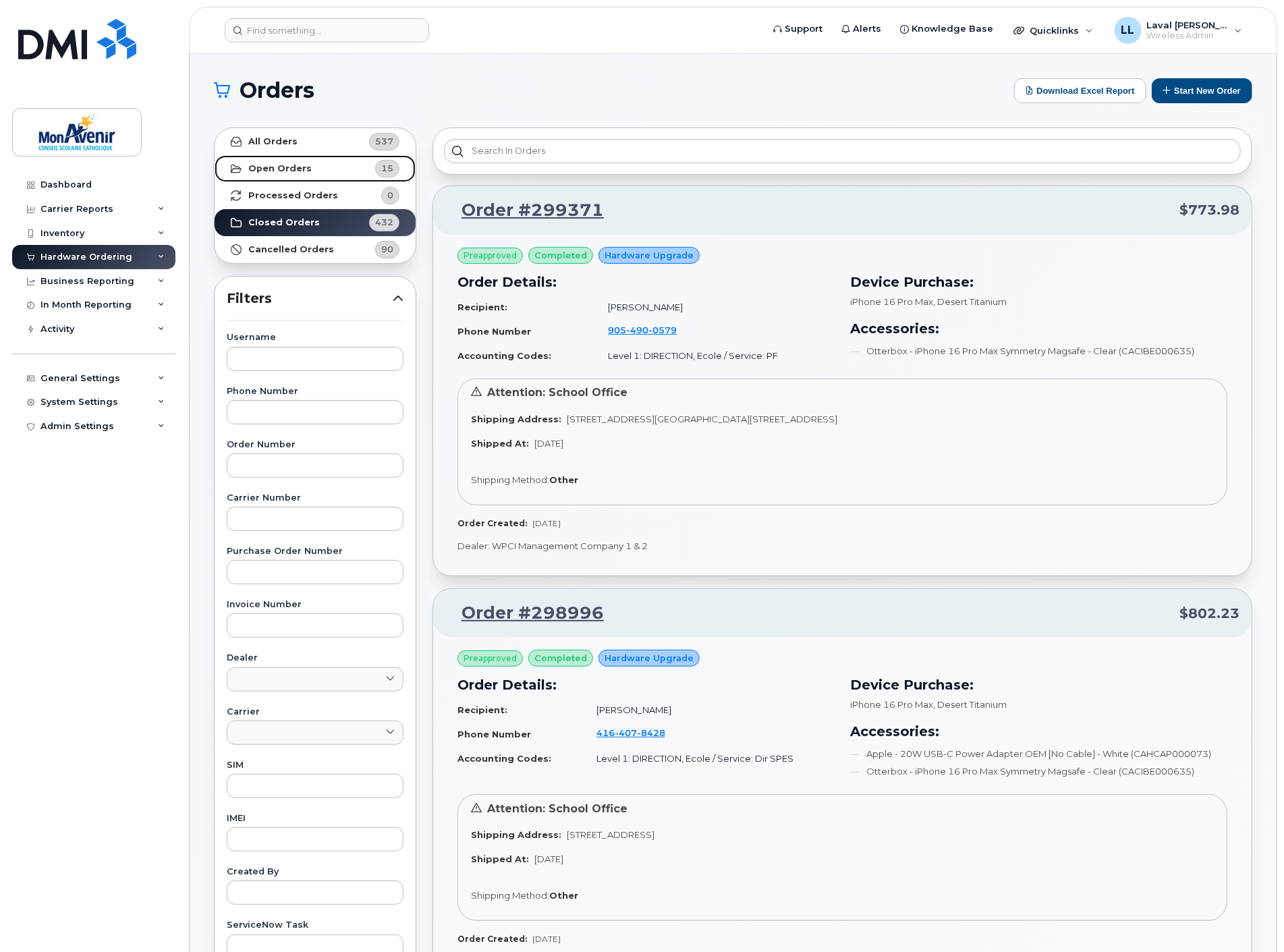
click at [281, 172] on strong "Open Orders" at bounding box center [280, 169] width 64 height 11
